Goal: Information Seeking & Learning: Learn about a topic

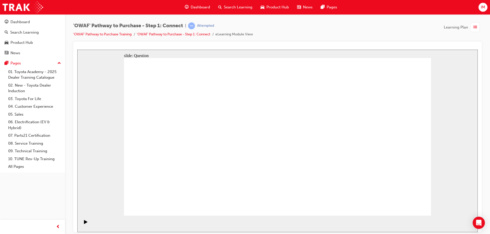
drag, startPoint x: 370, startPoint y: 158, endPoint x: 174, endPoint y: 148, distance: 196.7
drag, startPoint x: 386, startPoint y: 171, endPoint x: 291, endPoint y: 162, distance: 95.3
drag, startPoint x: 378, startPoint y: 164, endPoint x: 283, endPoint y: 161, distance: 94.4
drag, startPoint x: 379, startPoint y: 167, endPoint x: 289, endPoint y: 161, distance: 90.0
drag, startPoint x: 378, startPoint y: 160, endPoint x: 190, endPoint y: 144, distance: 188.6
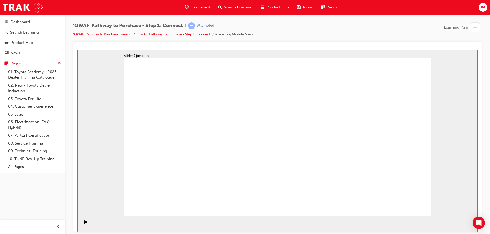
drag, startPoint x: 384, startPoint y: 161, endPoint x: 195, endPoint y: 157, distance: 189.1
drag, startPoint x: 375, startPoint y: 171, endPoint x: 181, endPoint y: 156, distance: 194.2
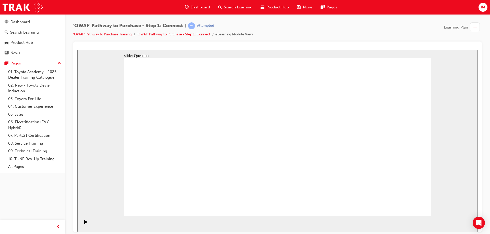
radio input "true"
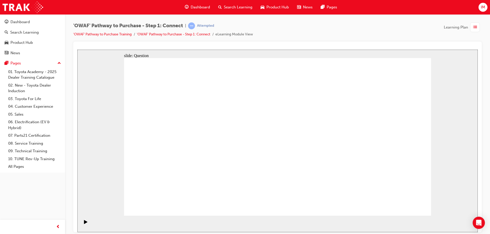
radio input "true"
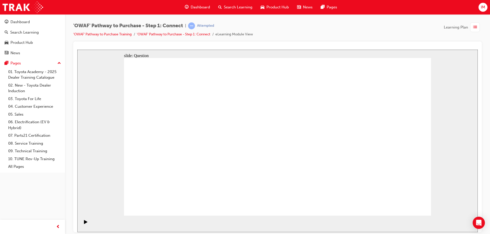
checkbox input "true"
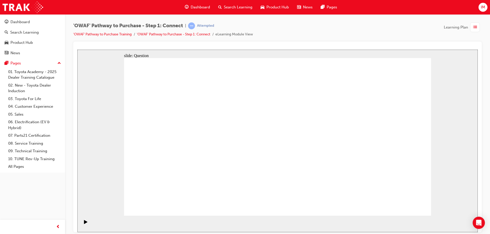
checkbox input "true"
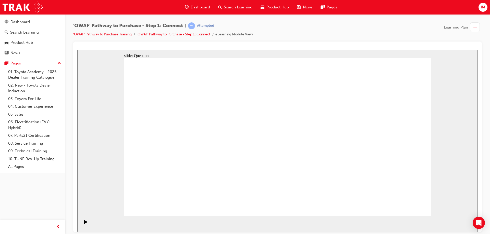
drag, startPoint x: 198, startPoint y: 185, endPoint x: 301, endPoint y: 114, distance: 125.2
drag, startPoint x: 249, startPoint y: 199, endPoint x: 358, endPoint y: 116, distance: 137.5
drag, startPoint x: 308, startPoint y: 183, endPoint x: 194, endPoint y: 131, distance: 125.1
drag, startPoint x: 347, startPoint y: 170, endPoint x: 254, endPoint y: 132, distance: 100.2
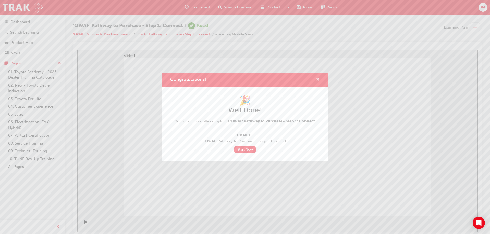
click at [317, 79] on span "cross-icon" at bounding box center [318, 80] width 4 height 5
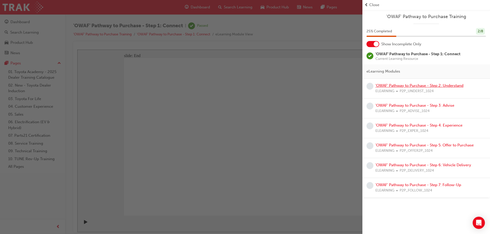
click at [408, 85] on link "'OWAF' Pathway to Purchase - Step 2: Understand" at bounding box center [419, 85] width 88 height 5
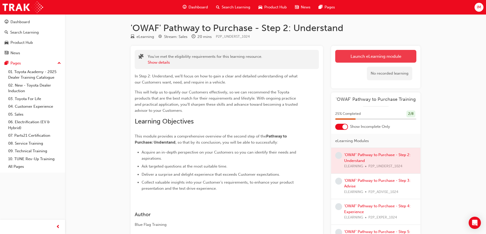
click at [355, 56] on link "Launch eLearning module" at bounding box center [375, 56] width 81 height 13
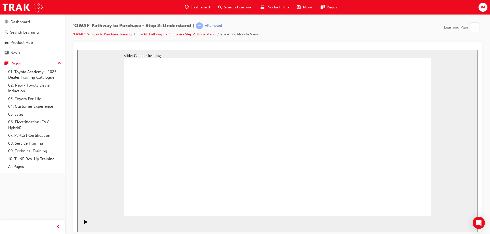
click at [84, 224] on icon "Play (Ctrl+Alt+P)" at bounding box center [85, 222] width 3 height 4
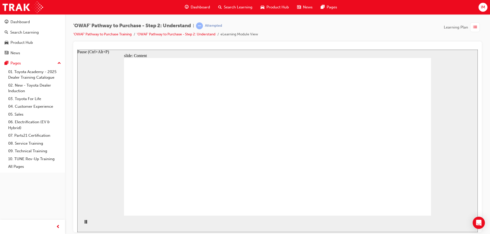
click at [85, 224] on rect "Pause (Ctrl+Alt+P)" at bounding box center [85, 222] width 1 height 4
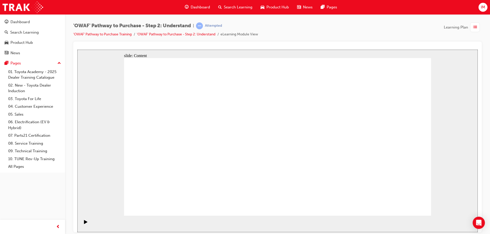
click at [85, 221] on icon "Pause (Ctrl+Alt+P)" at bounding box center [86, 222] width 2 height 4
